Goal: Transaction & Acquisition: Purchase product/service

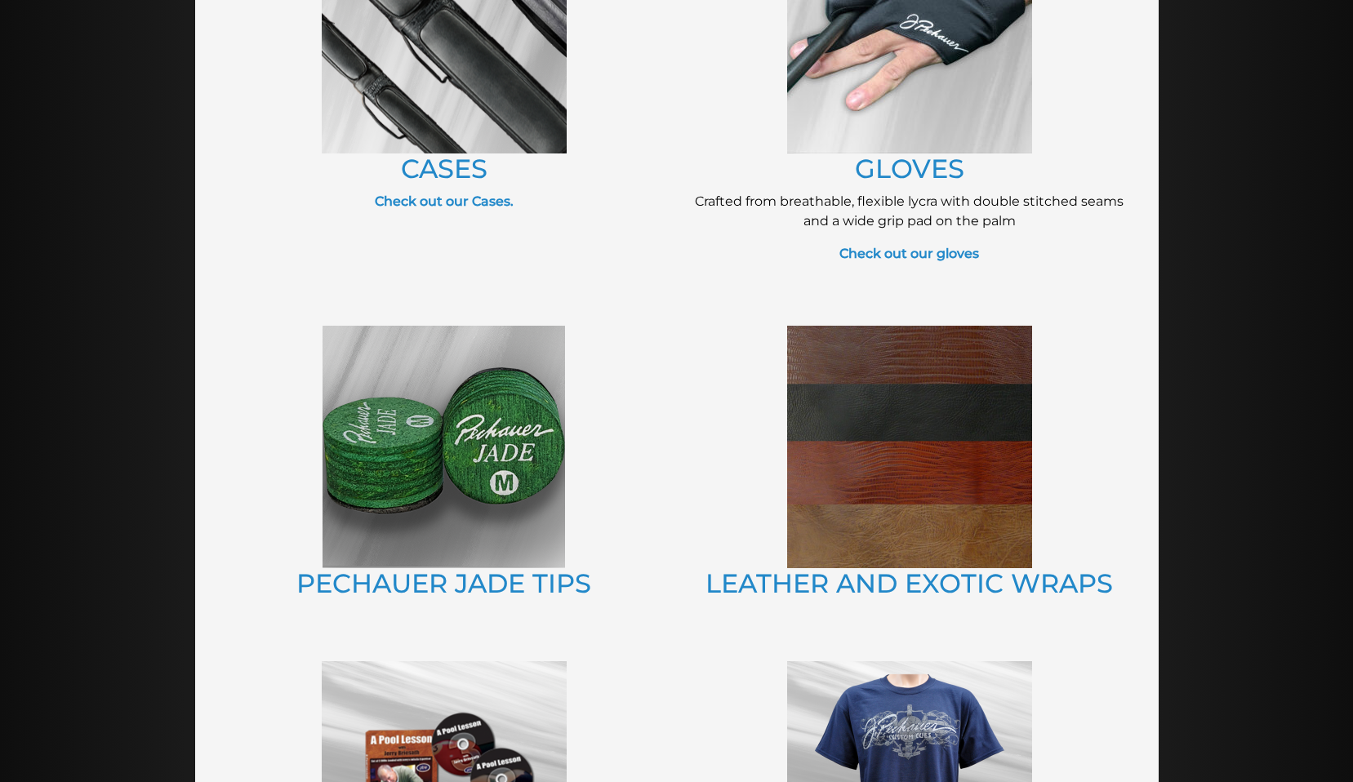
scroll to position [998, 0]
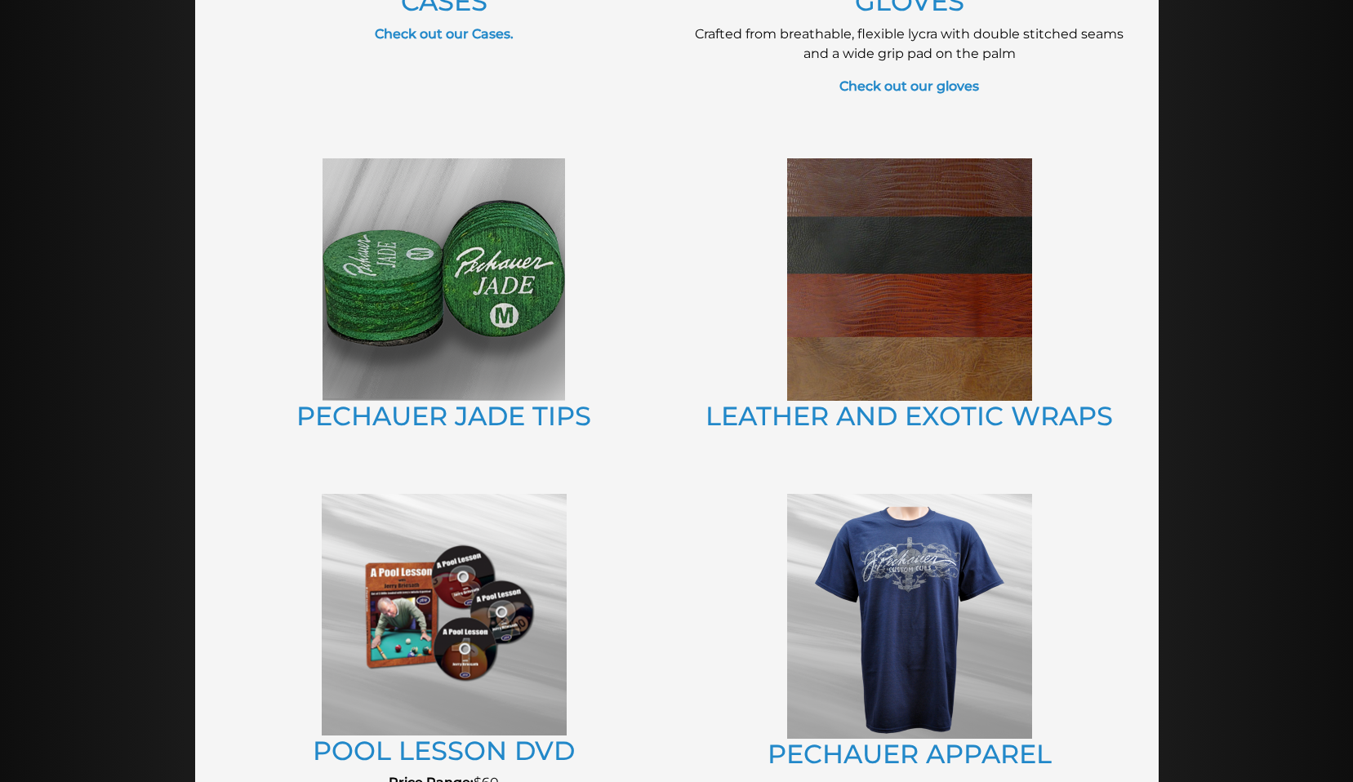
click at [484, 292] on img at bounding box center [443, 279] width 242 height 242
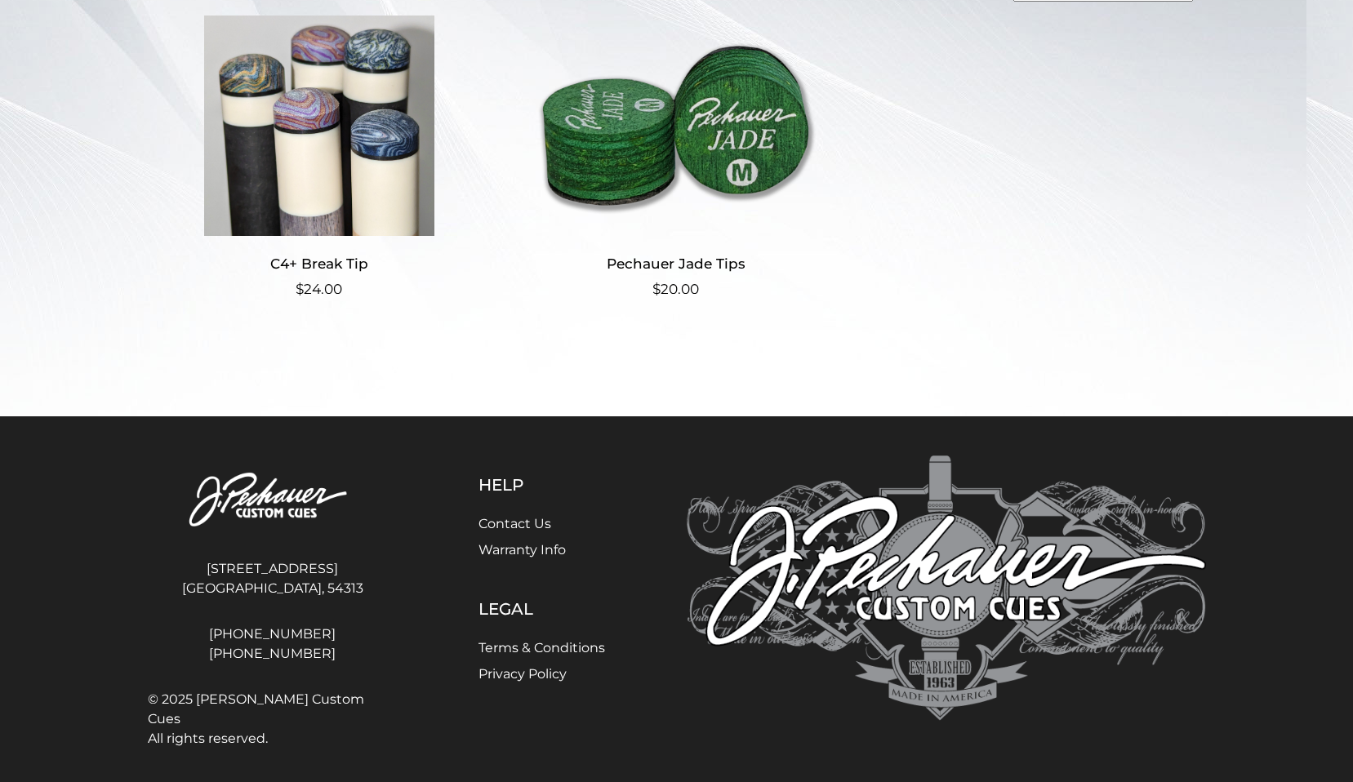
scroll to position [453, 0]
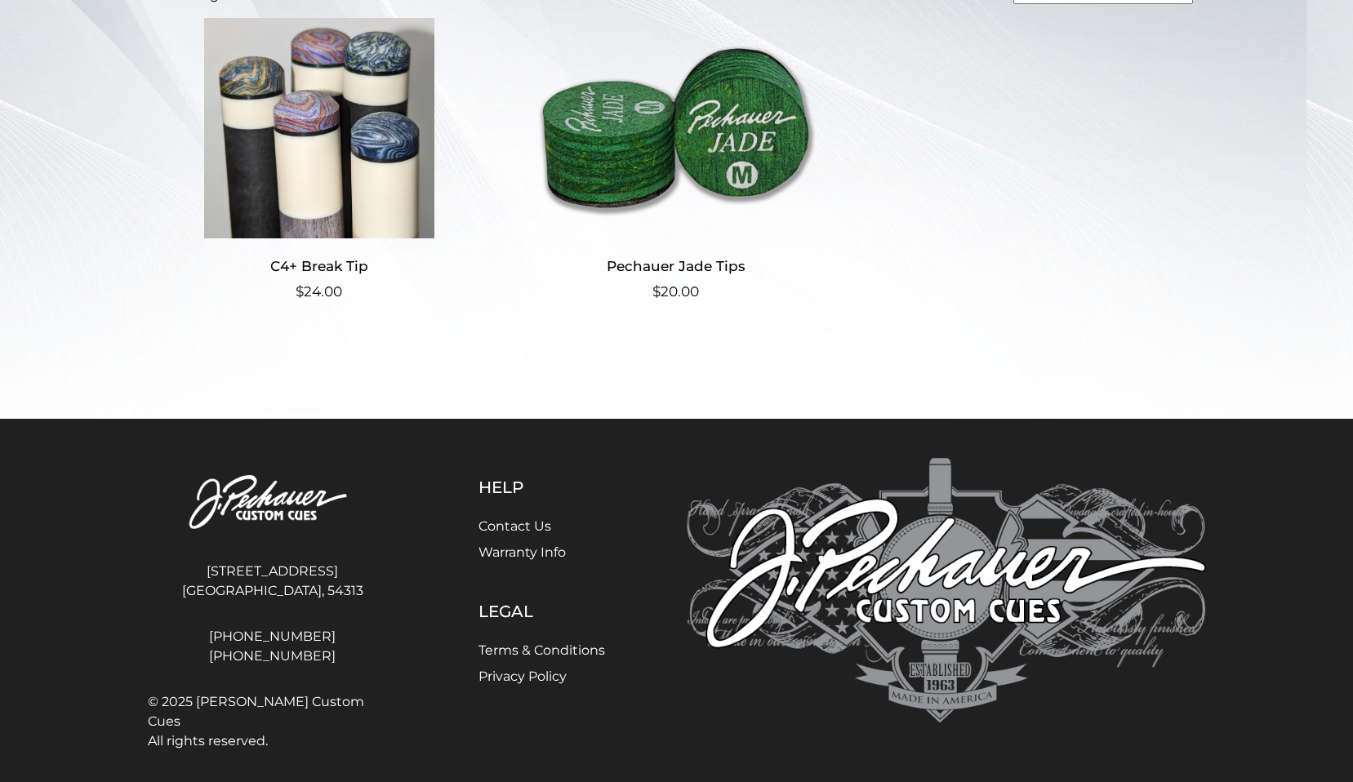
click at [742, 161] on img at bounding box center [676, 128] width 318 height 220
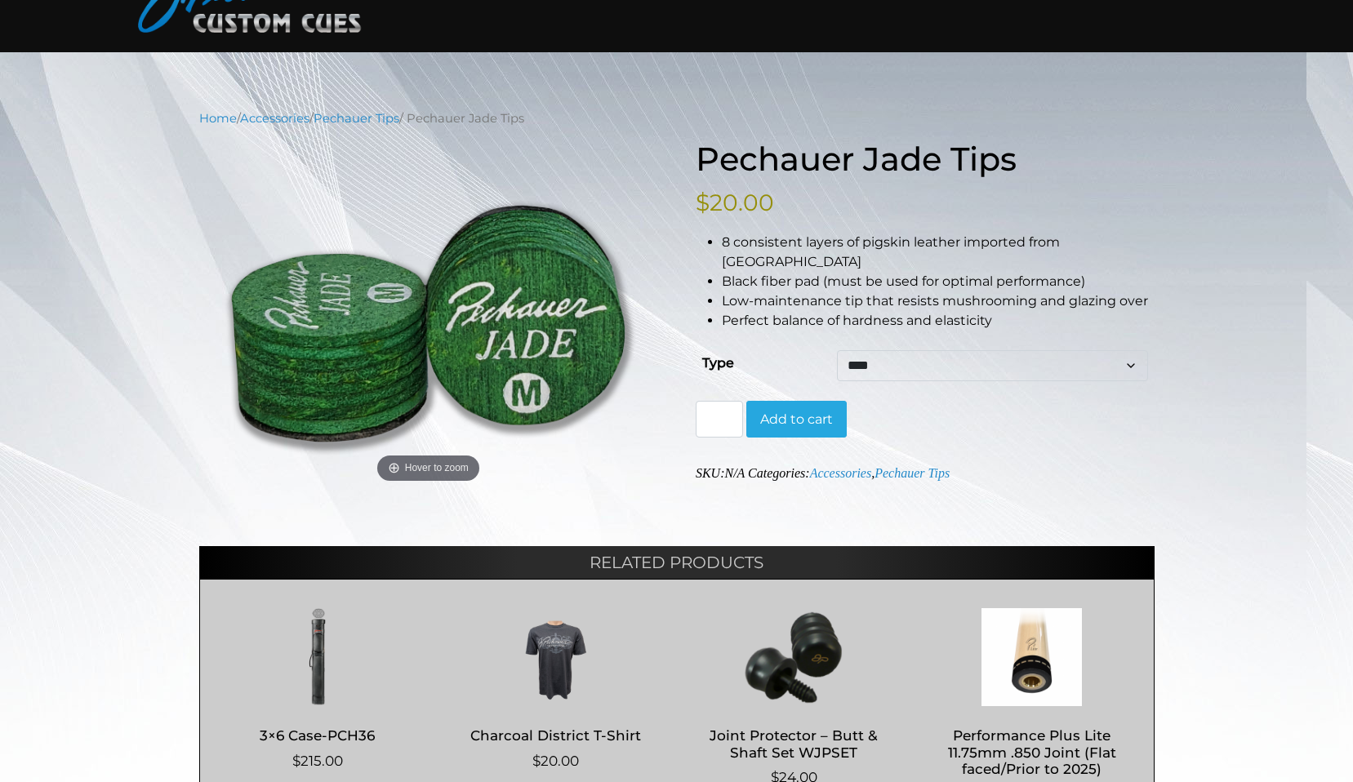
scroll to position [635, 0]
